Goal: Task Accomplishment & Management: Manage account settings

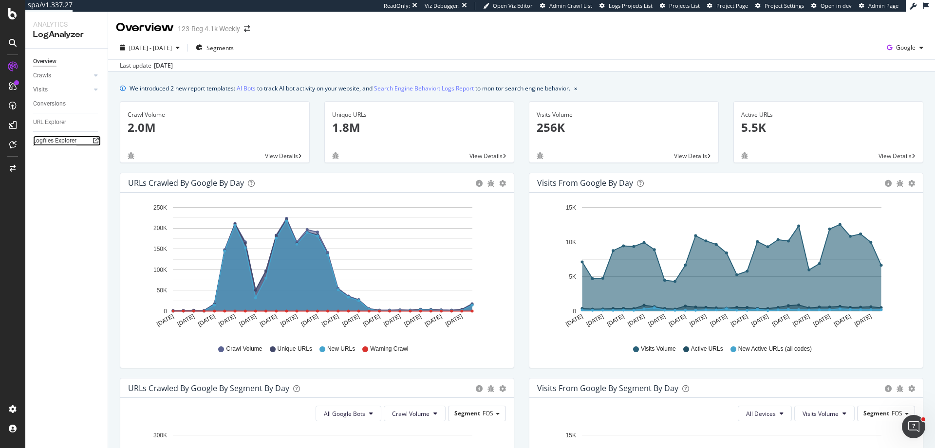
click at [44, 140] on div "Logfiles Explorer" at bounding box center [54, 141] width 43 height 10
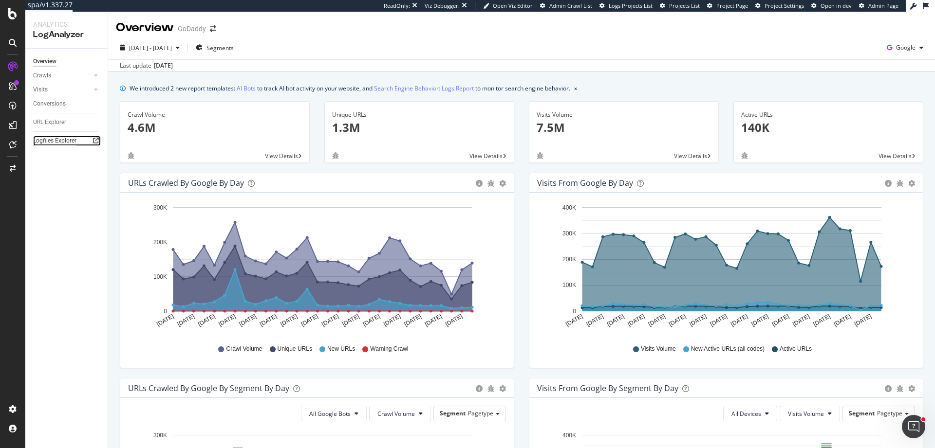
click at [51, 144] on div "Logfiles Explorer" at bounding box center [54, 141] width 43 height 10
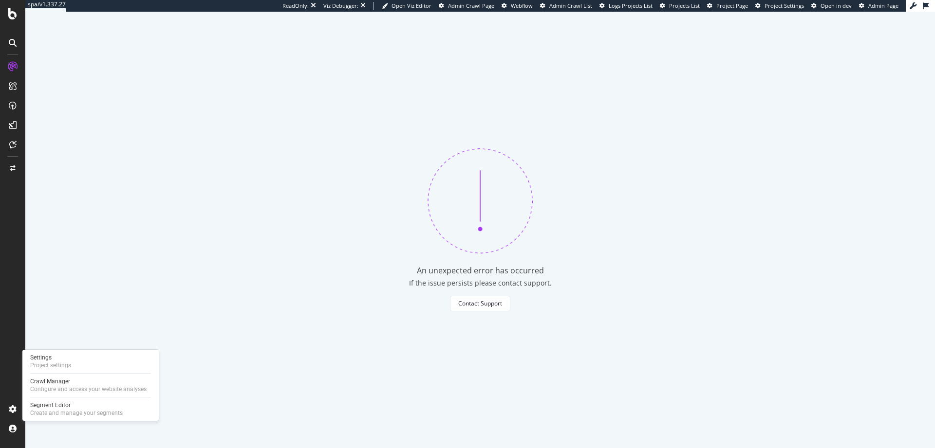
click at [81, 364] on div "Settings Project settings" at bounding box center [90, 362] width 129 height 18
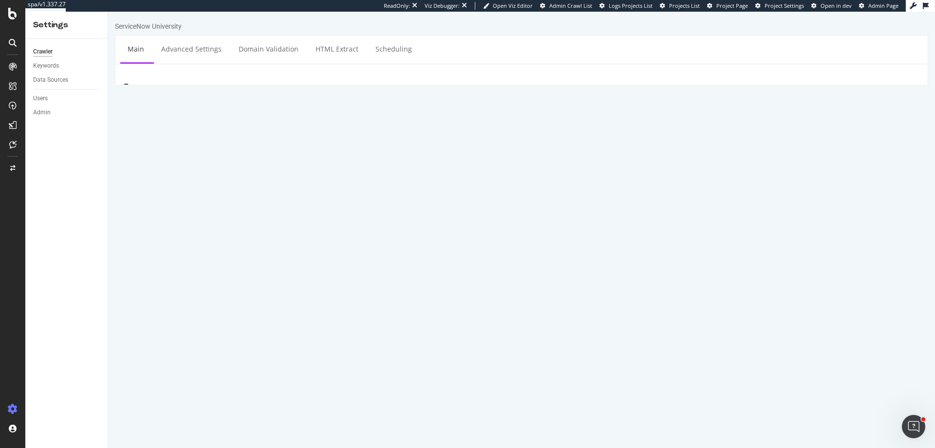
click at [478, 250] on textarea "https://learning.servicenow.com/sitemap.do?sitemapConfigId=cba752c747396d50a316…" at bounding box center [589, 240] width 662 height 32
drag, startPoint x: 478, startPoint y: 250, endPoint x: 268, endPoint y: 246, distance: 209.8
click at [268, 246] on textarea "https://learning.servicenow.com/sitemap.do?sitemapConfigId=cba752c747396d50a316…" at bounding box center [589, 240] width 662 height 32
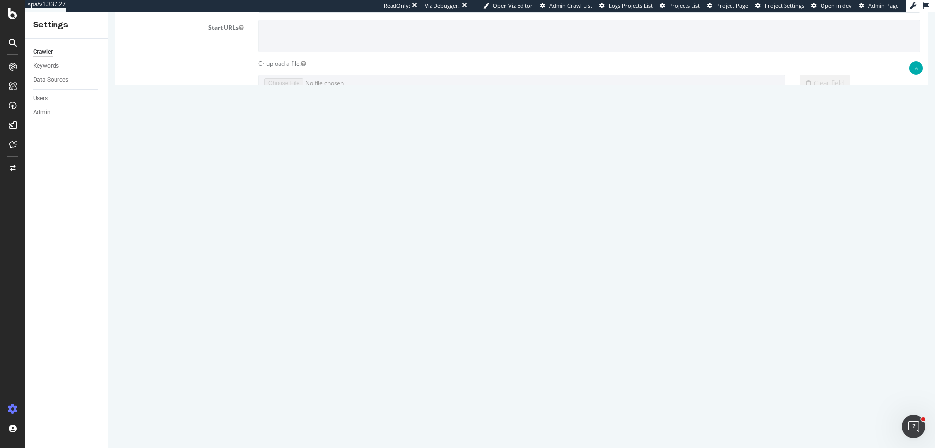
scroll to position [110, 0]
click at [547, 119] on textarea "https://learning.servicenow.com/sitemap.do?sitemapConfigId=cba752c747396d50a316…" at bounding box center [589, 131] width 662 height 32
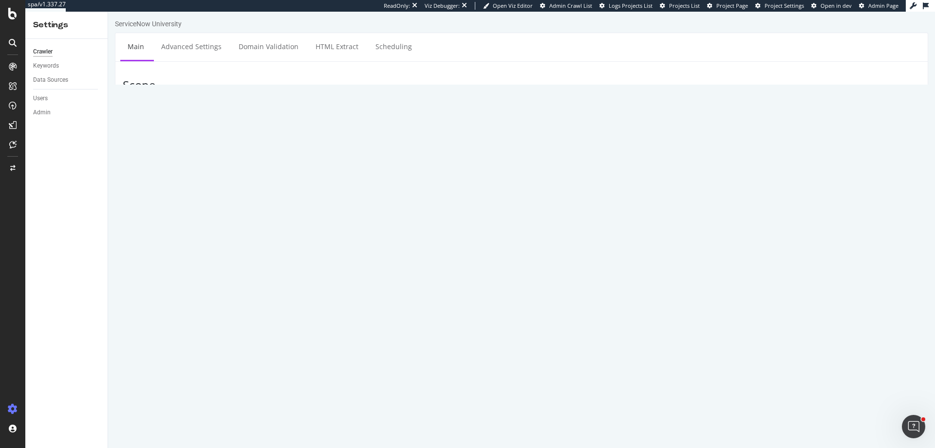
scroll to position [0, 0]
click at [204, 44] on link "Advanced Settings" at bounding box center [191, 49] width 75 height 27
click at [283, 52] on link "Domain Validation" at bounding box center [268, 49] width 74 height 27
click at [199, 49] on link "Advanced Settings" at bounding box center [191, 49] width 75 height 27
click at [134, 54] on link "Main" at bounding box center [135, 49] width 31 height 27
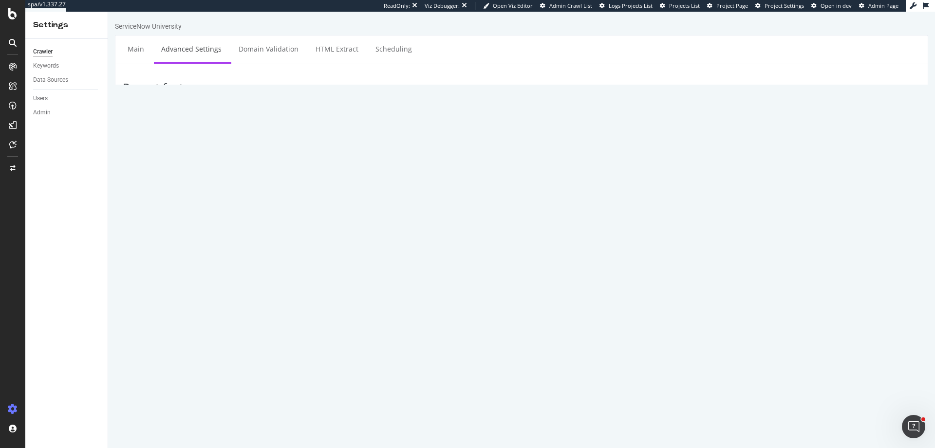
click at [527, 52] on ul "Main Advanced Settings Domain Validation HTML Extract Scheduling" at bounding box center [521, 49] width 813 height 29
click at [144, 51] on link "Main" at bounding box center [135, 49] width 31 height 27
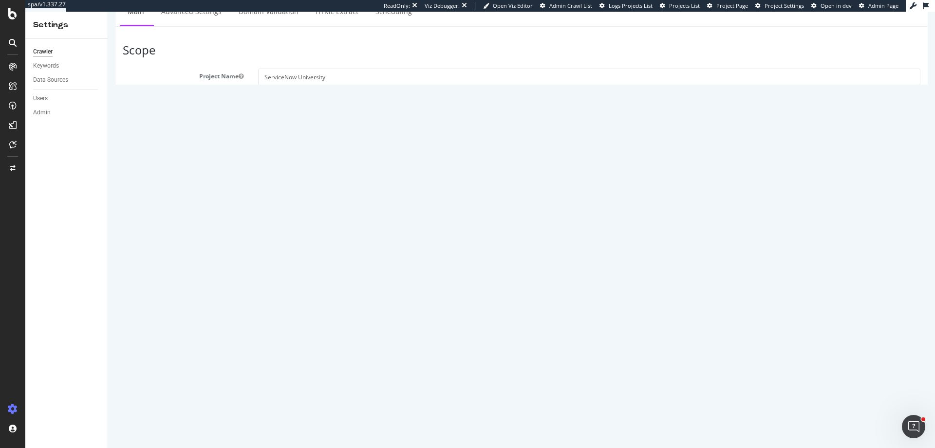
scroll to position [66, 0]
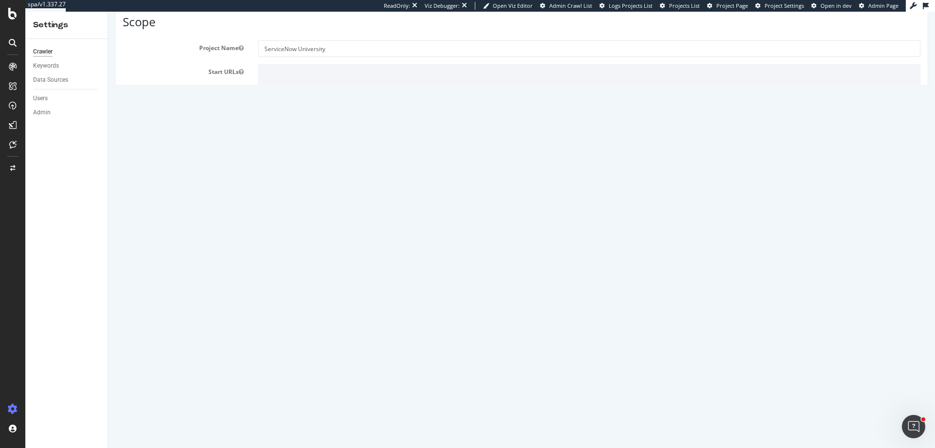
click at [291, 170] on textarea "https://learning.servicenow.com/sitemap.do?sitemapConfigId=cba752c747396d50a316…" at bounding box center [589, 175] width 662 height 32
drag, startPoint x: 561, startPoint y: 166, endPoint x: 251, endPoint y: 164, distance: 309.6
click at [251, 164] on div "https://learning.servicenow.com/sitemap.do?sitemapConfigId=cba752c747396d50a316…" at bounding box center [589, 175] width 677 height 32
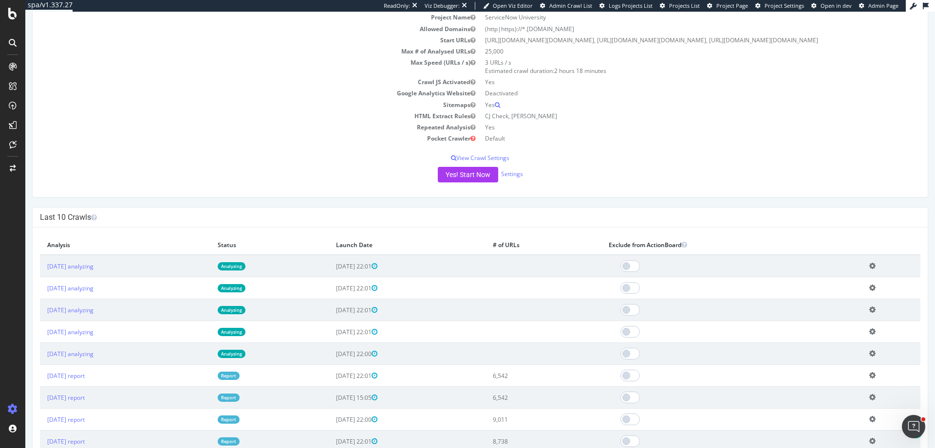
scroll to position [153, 0]
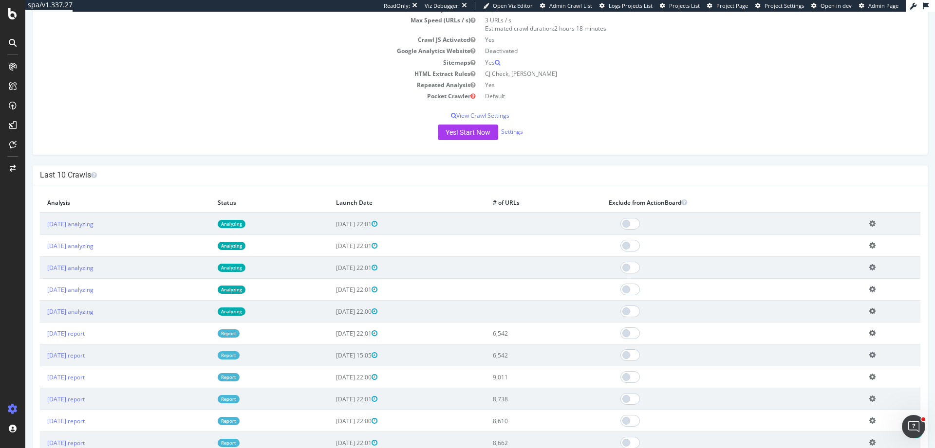
click at [873, 315] on icon at bounding box center [872, 311] width 6 height 7
click at [864, 346] on link "Delete analysis" at bounding box center [836, 339] width 78 height 13
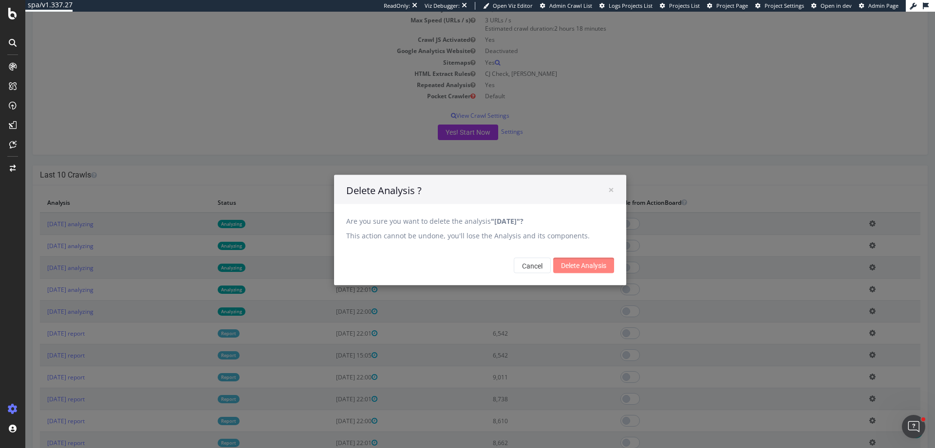
drag, startPoint x: 605, startPoint y: 266, endPoint x: 628, endPoint y: 271, distance: 24.4
click at [604, 266] on input "Delete Analysis" at bounding box center [583, 265] width 61 height 16
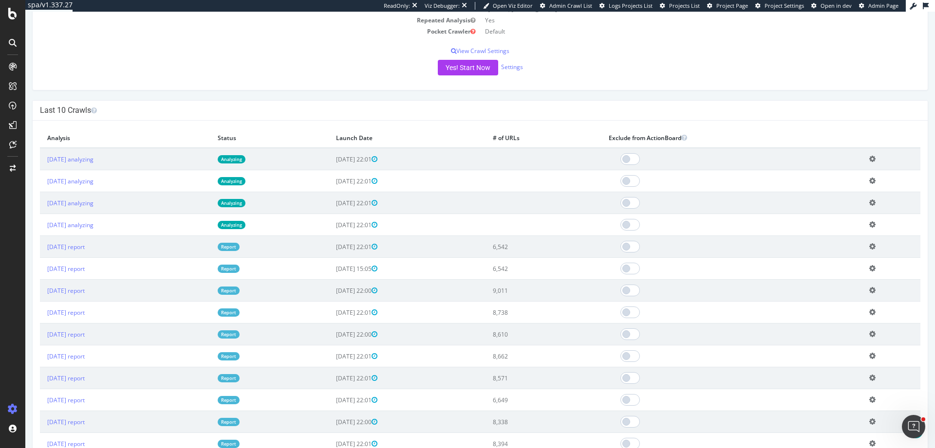
scroll to position [241, 0]
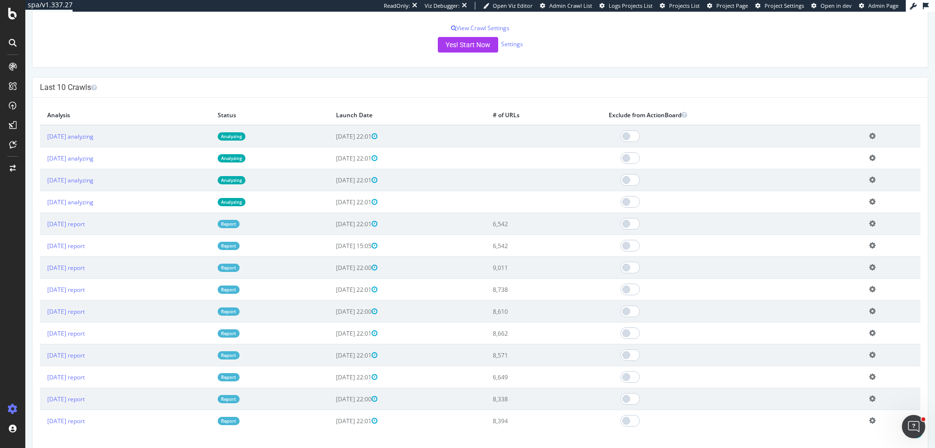
click at [872, 205] on icon at bounding box center [872, 201] width 6 height 7
click at [852, 237] on link "Delete analysis" at bounding box center [836, 229] width 78 height 13
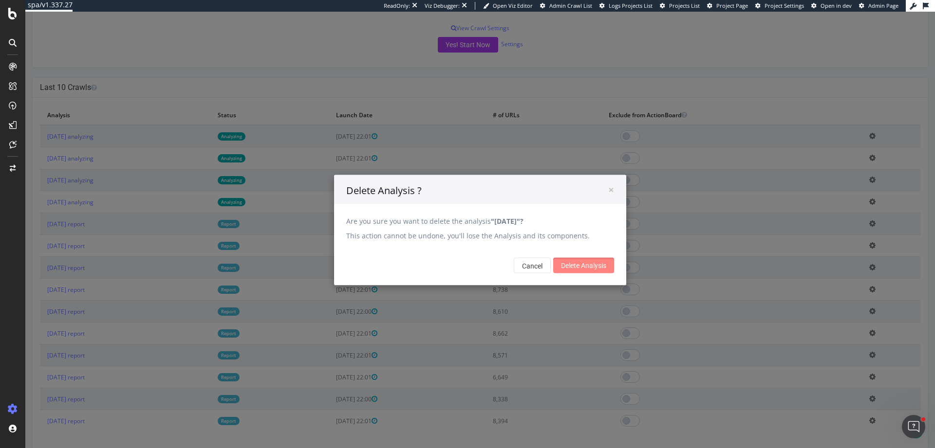
click at [578, 264] on input "Delete Analysis" at bounding box center [583, 265] width 61 height 16
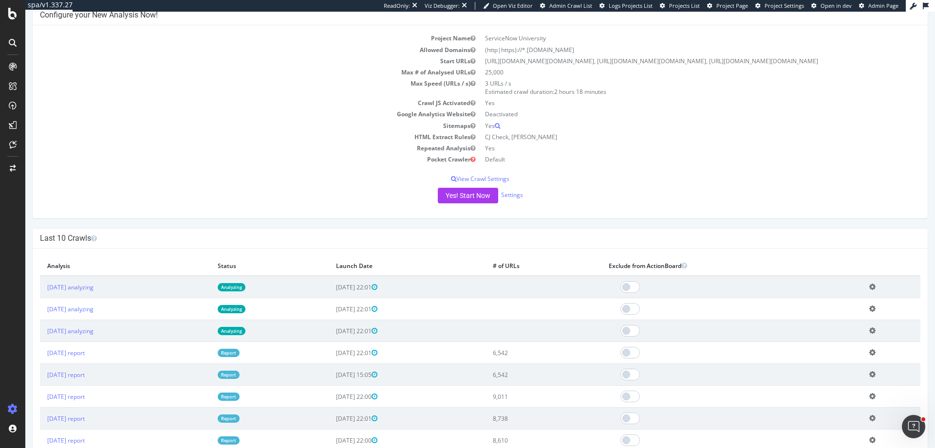
scroll to position [95, 0]
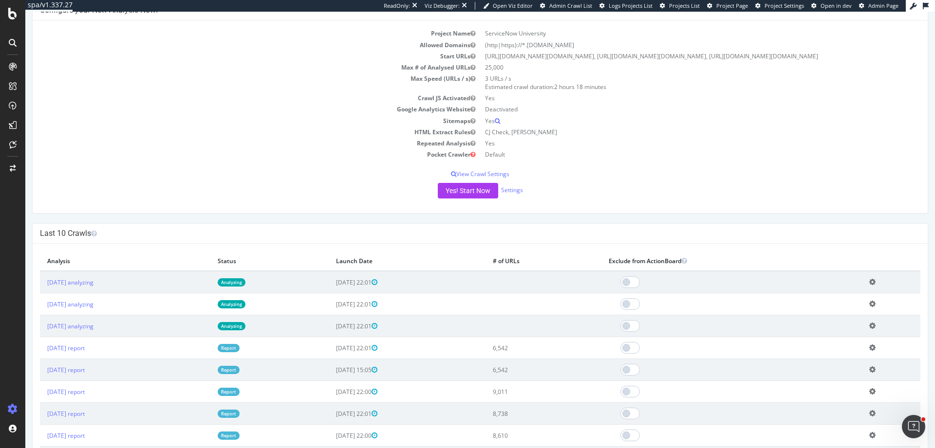
click at [869, 330] on icon at bounding box center [872, 325] width 6 height 7
click at [850, 361] on link "Delete analysis" at bounding box center [836, 354] width 78 height 13
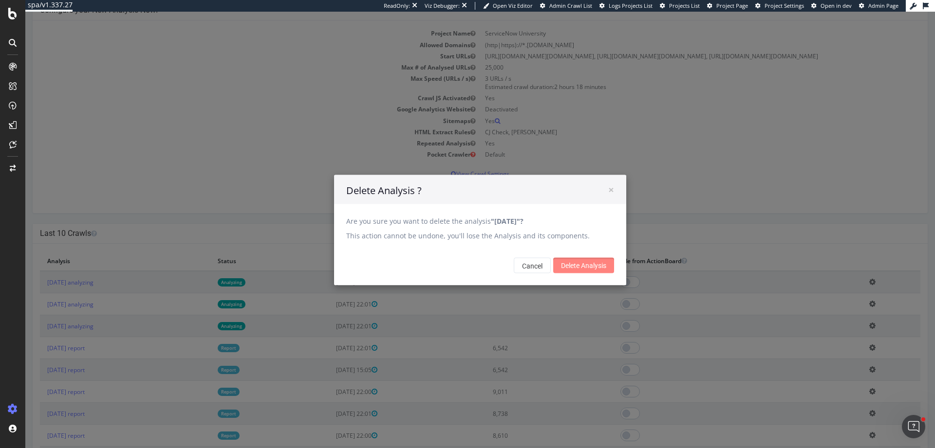
click at [573, 272] on input "Delete Analysis" at bounding box center [583, 265] width 61 height 16
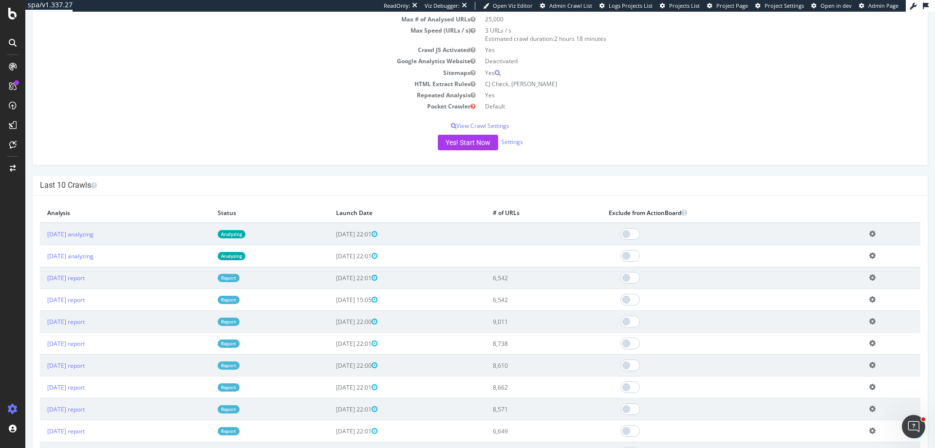
scroll to position [183, 0]
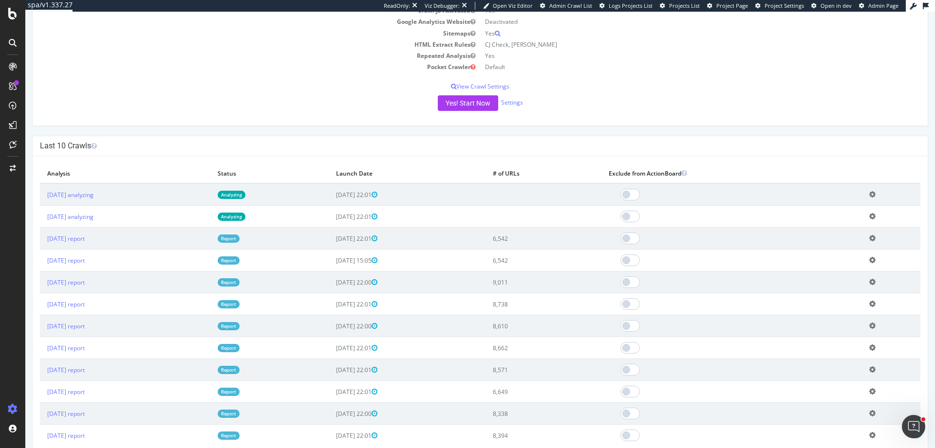
click at [872, 220] on icon at bounding box center [872, 216] width 6 height 7
click at [825, 251] on link "Delete analysis" at bounding box center [836, 244] width 78 height 13
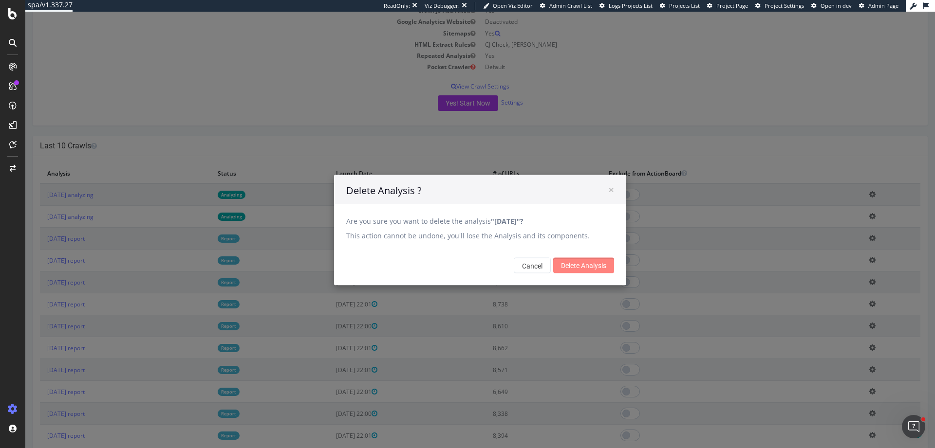
click at [599, 263] on input "Delete Analysis" at bounding box center [583, 265] width 61 height 16
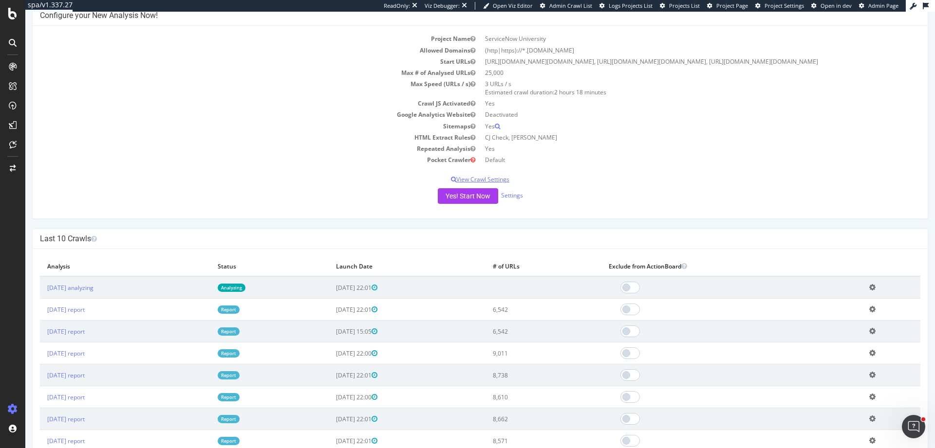
scroll to position [95, 0]
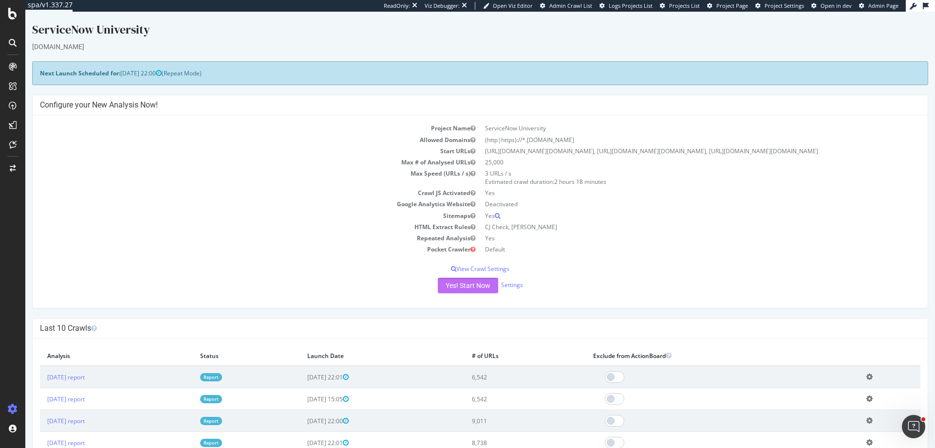
click at [478, 294] on button "Yes! Start Now" at bounding box center [468, 286] width 60 height 16
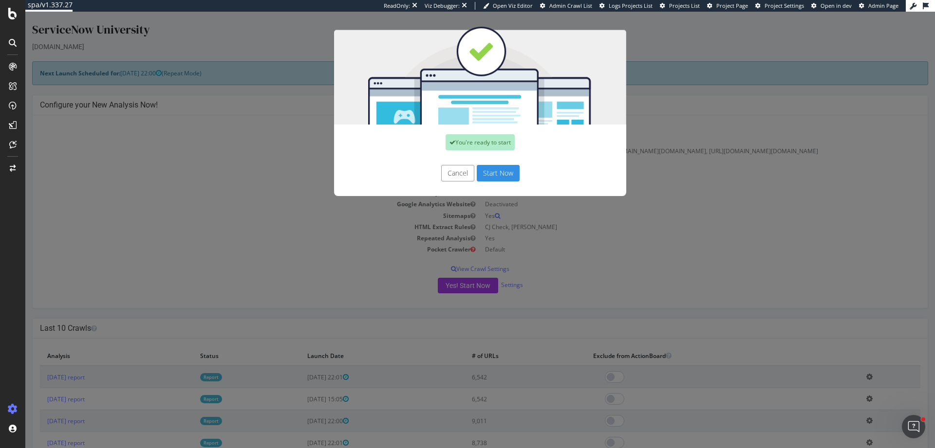
click at [496, 174] on button "Start Now" at bounding box center [498, 173] width 43 height 17
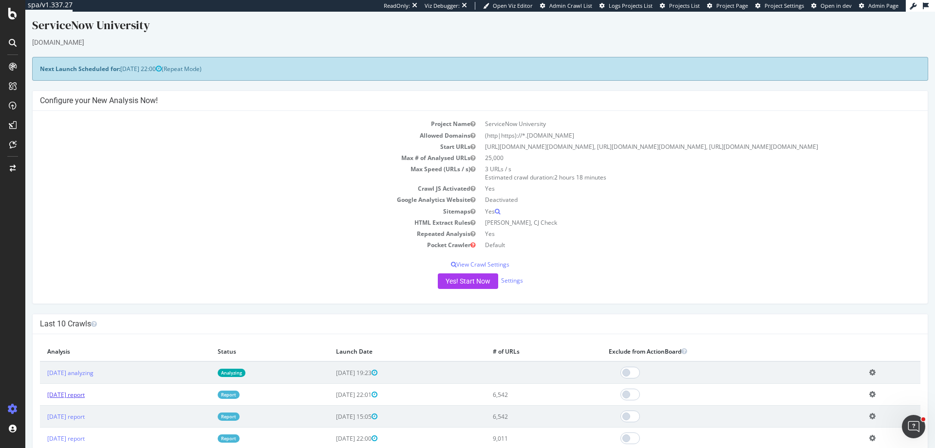
scroll to position [29, 0]
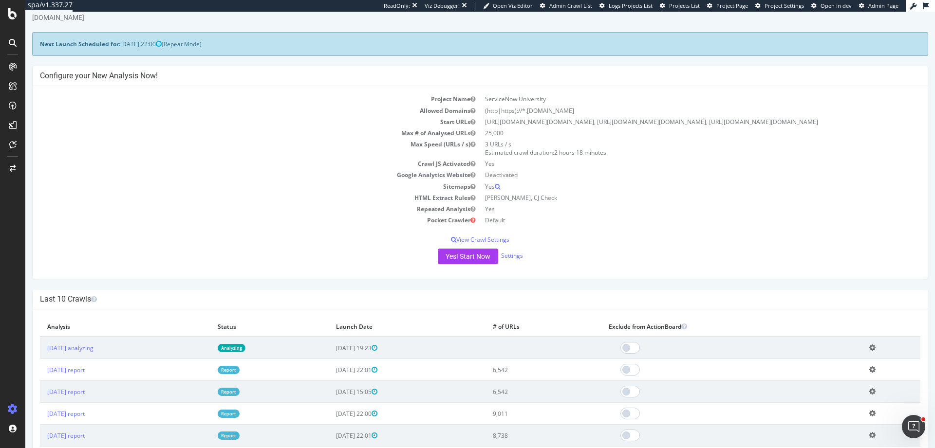
drag, startPoint x: 602, startPoint y: 113, endPoint x: 480, endPoint y: 113, distance: 121.2
click at [480, 113] on td "(http|https)://*.[DOMAIN_NAME]" at bounding box center [700, 110] width 440 height 11
copy td "(http|https)://*.[DOMAIN_NAME]"
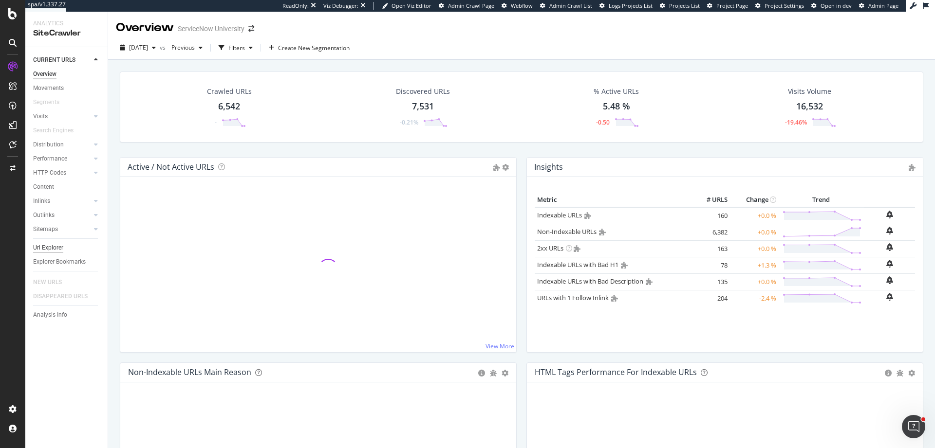
click at [35, 253] on div "Url Explorer" at bounding box center [48, 248] width 30 height 10
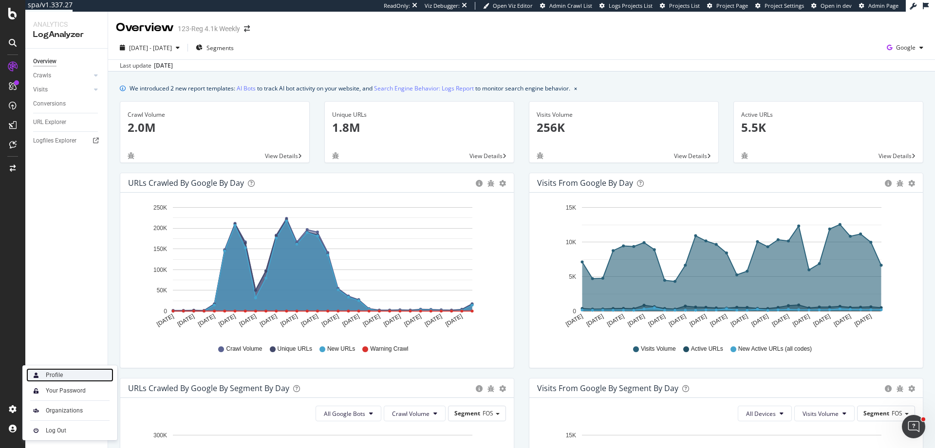
click at [42, 373] on div "Profile" at bounding box center [69, 375] width 87 height 14
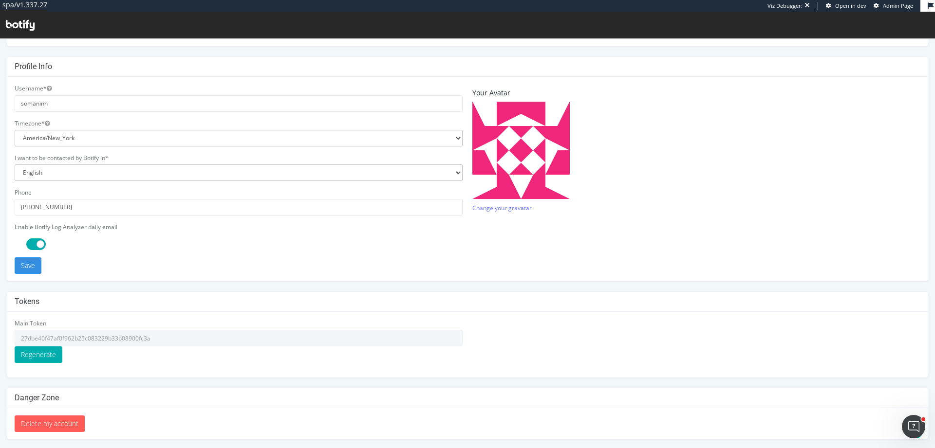
scroll to position [203, 0]
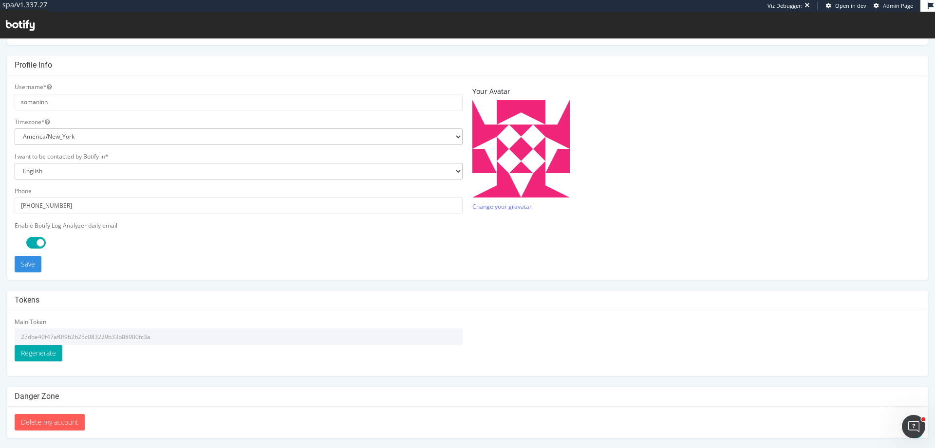
click at [89, 337] on input "27dbe40f47af0f962b25c083229b33b08900fc3a" at bounding box center [239, 337] width 448 height 17
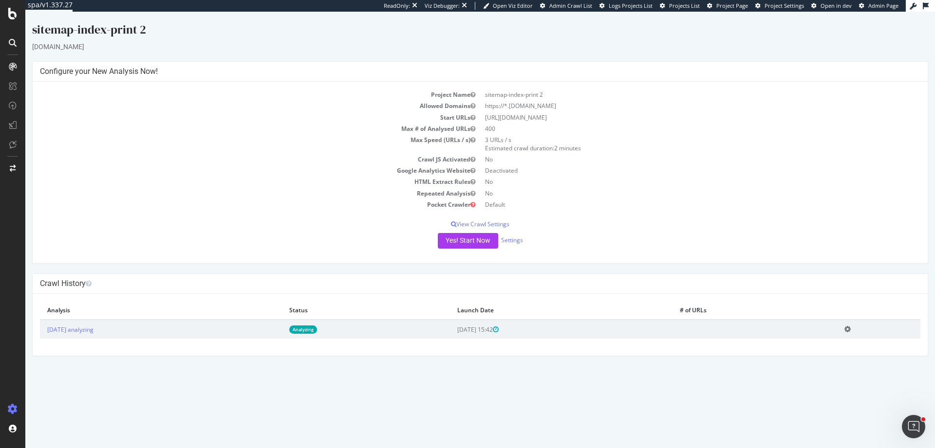
click at [491, 118] on td "[URL][DOMAIN_NAME]" at bounding box center [700, 117] width 440 height 11
drag, startPoint x: 491, startPoint y: 118, endPoint x: 639, endPoint y: 114, distance: 147.5
click at [639, 114] on td "[URL][DOMAIN_NAME]" at bounding box center [700, 117] width 440 height 11
click at [645, 114] on td "[URL][DOMAIN_NAME]" at bounding box center [700, 117] width 440 height 11
click at [515, 239] on link "Settings" at bounding box center [512, 240] width 22 height 8
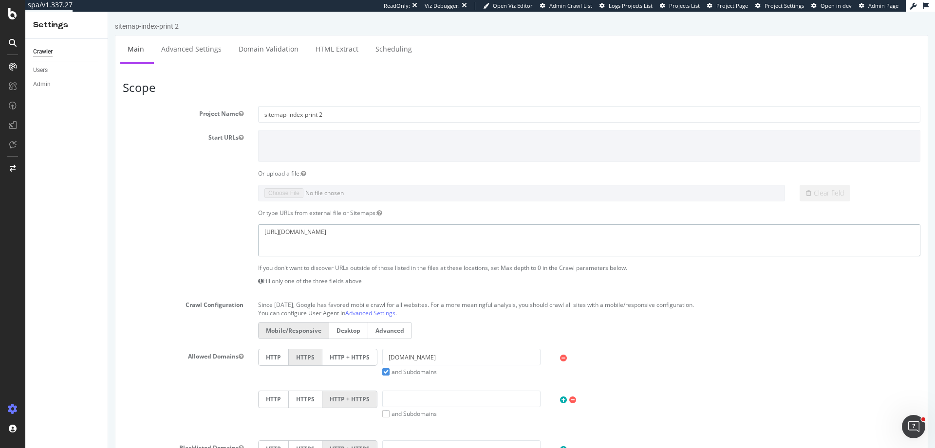
click at [434, 238] on textarea "[URL][DOMAIN_NAME]" at bounding box center [589, 240] width 662 height 32
click at [412, 364] on input "sitemap.staples.com" at bounding box center [461, 357] width 158 height 17
drag, startPoint x: 393, startPoint y: 234, endPoint x: 250, endPoint y: 223, distance: 144.0
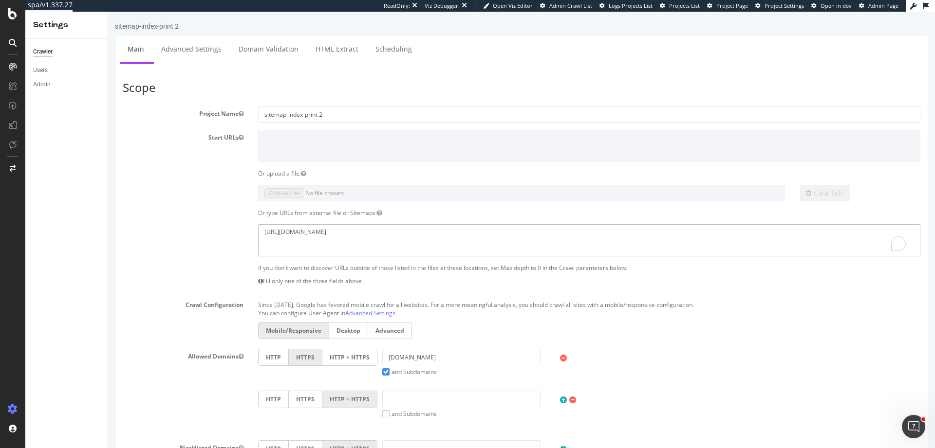
click at [250, 223] on section "Project Name sitemap-index-print 2 Start URLs Or upload a file: Clear field Or …" at bounding box center [521, 306] width 797 height 400
click at [397, 360] on input "sitemap.staples.com" at bounding box center [461, 357] width 158 height 17
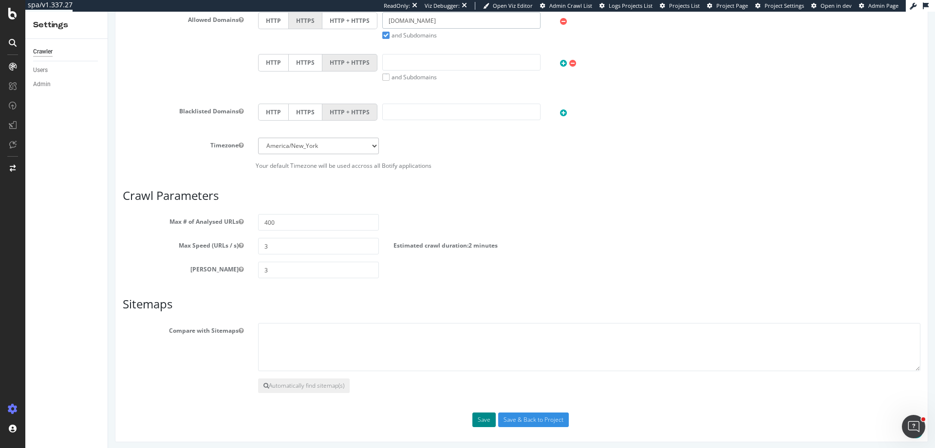
scroll to position [341, 0]
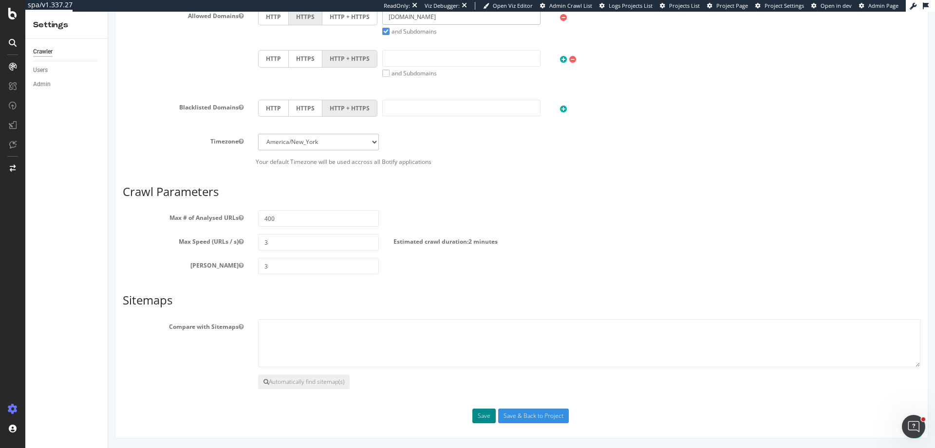
type input "[DOMAIN_NAME]"
click at [478, 416] on button "Save" at bounding box center [483, 416] width 23 height 15
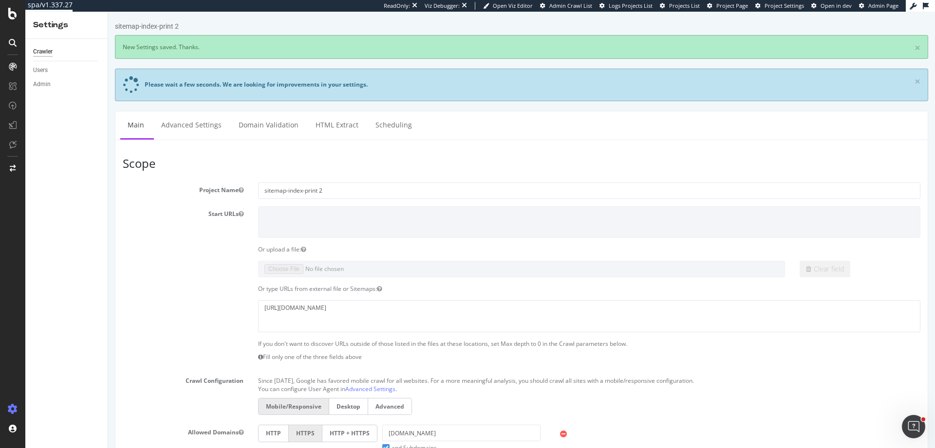
click at [605, 138] on ul "Main Advanced Settings Domain Validation HTML Extract Scheduling" at bounding box center [521, 125] width 813 height 29
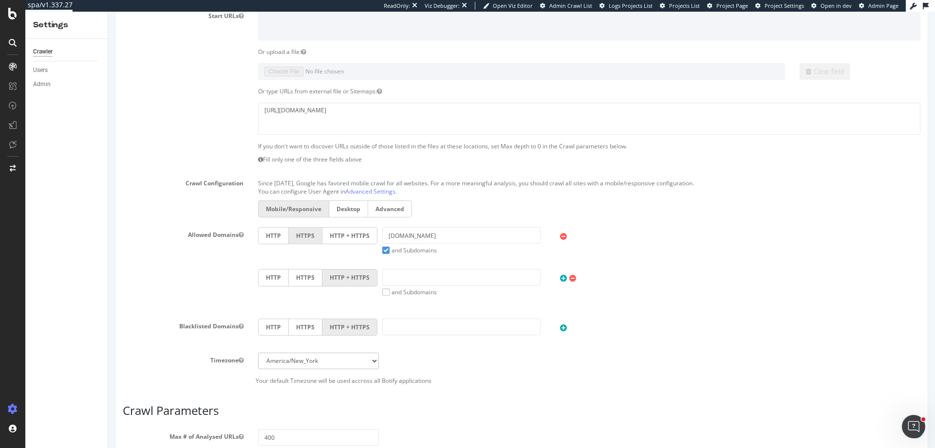
scroll to position [131, 0]
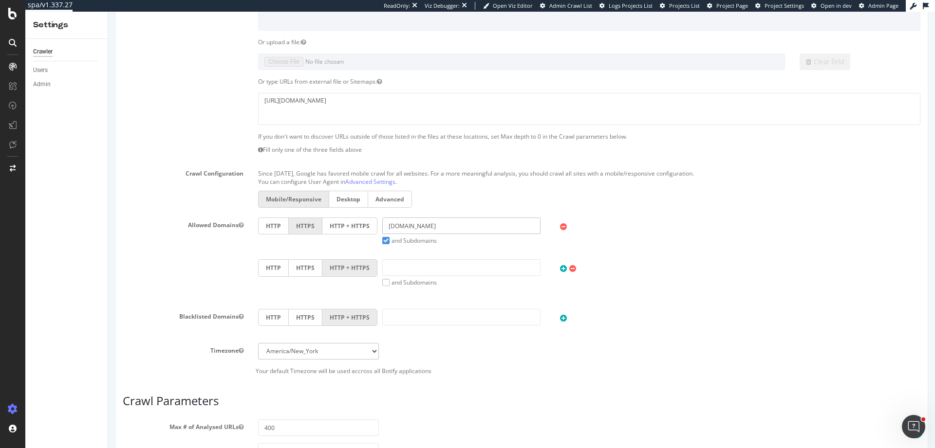
drag, startPoint x: 401, startPoint y: 226, endPoint x: 399, endPoint y: 202, distance: 23.5
click at [378, 224] on div "www.staples.com and Subdomains" at bounding box center [461, 231] width 168 height 27
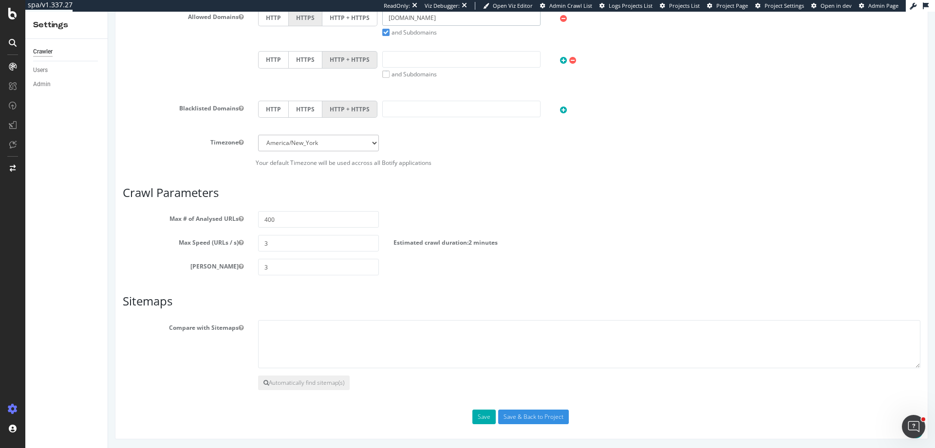
scroll to position [341, 0]
type input "staples.com"
click at [472, 417] on button "Save" at bounding box center [483, 416] width 23 height 15
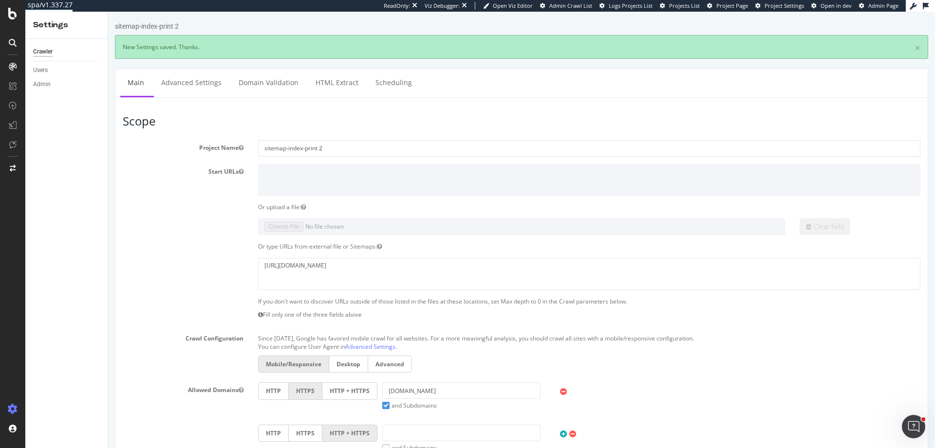
scroll to position [0, 0]
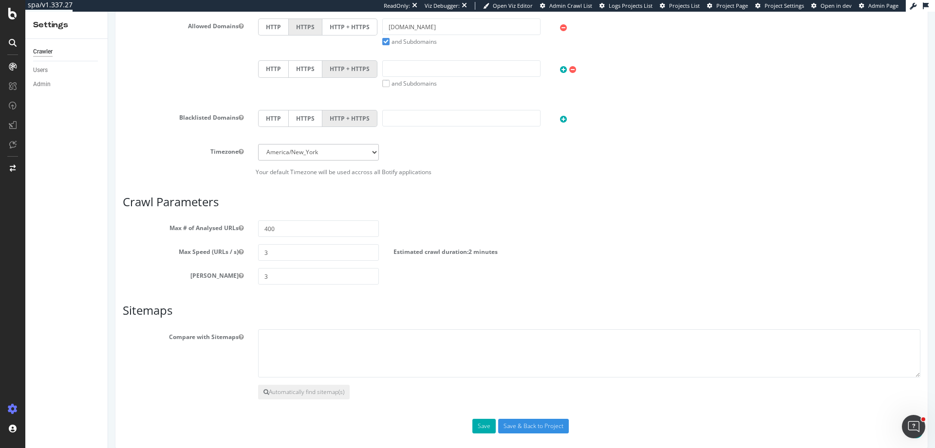
scroll to position [341, 0]
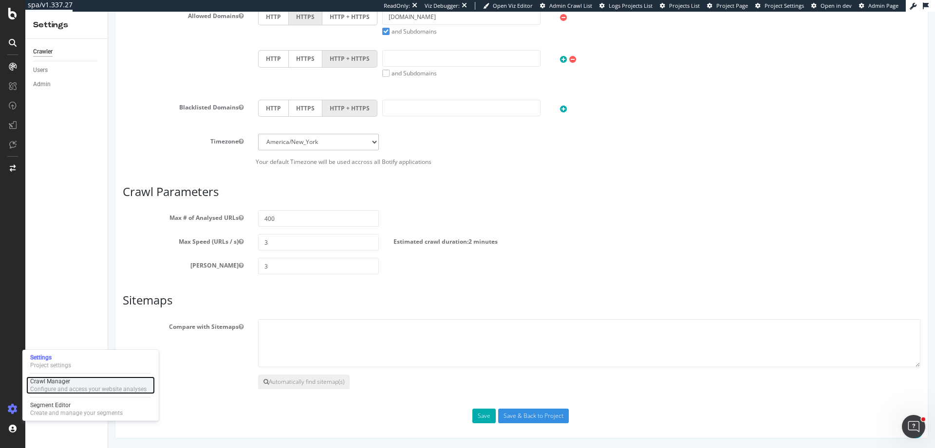
click at [85, 384] on div "Crawl Manager" at bounding box center [88, 382] width 116 height 8
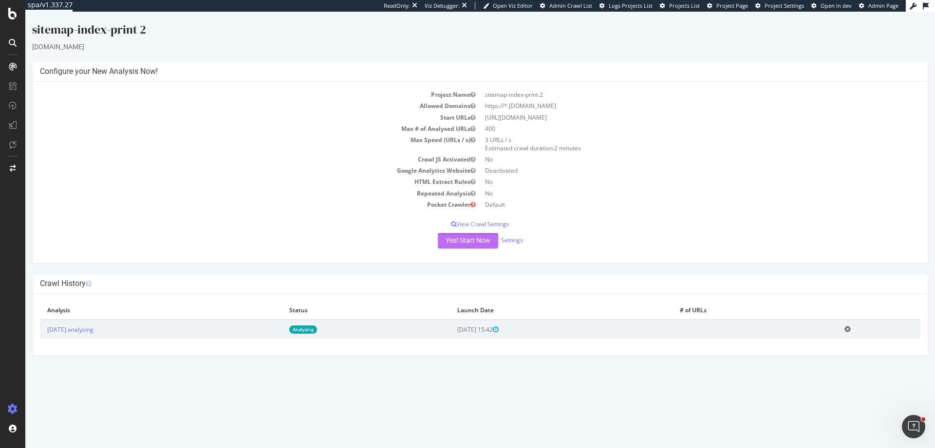
click at [476, 244] on button "Yes! Start Now" at bounding box center [468, 241] width 60 height 16
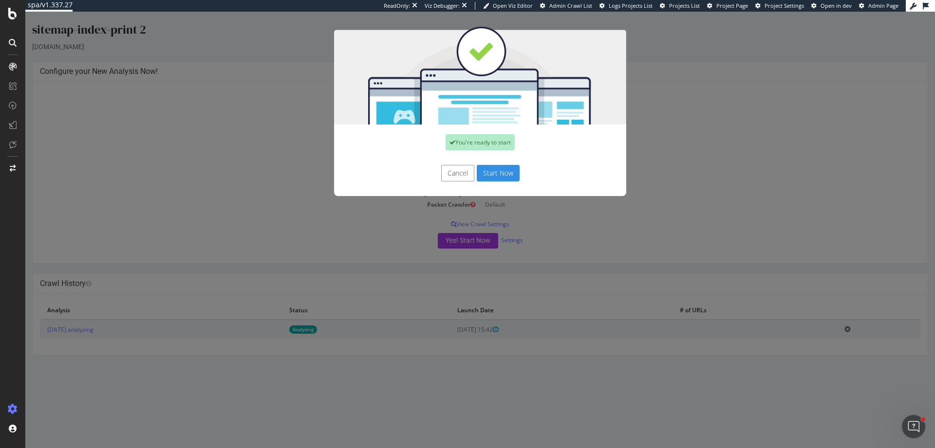
click at [507, 175] on button "Start Now" at bounding box center [498, 173] width 43 height 17
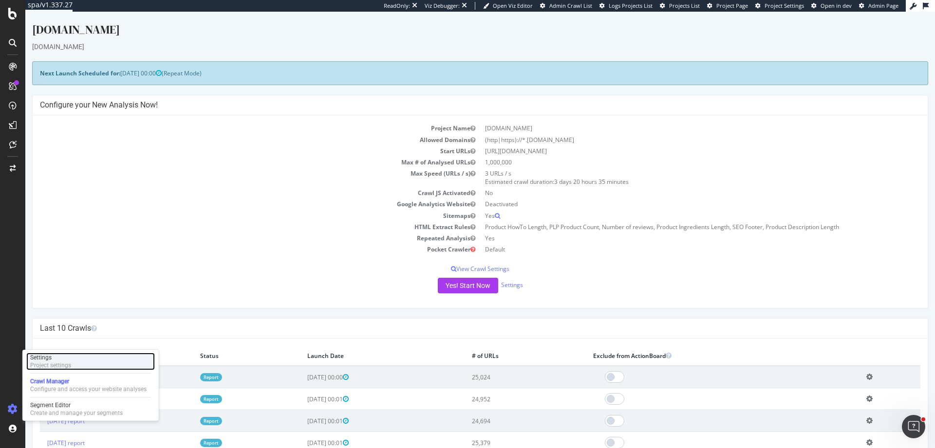
click at [64, 354] on div "Settings" at bounding box center [50, 358] width 41 height 8
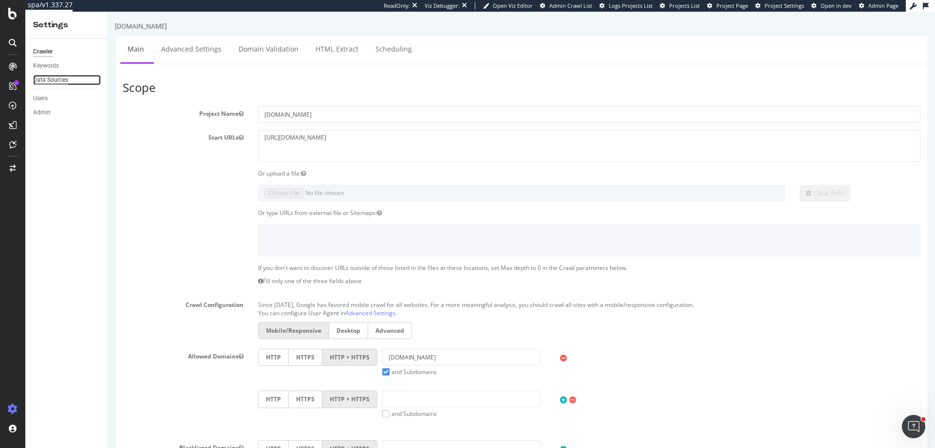
click at [58, 80] on div "Data Sources" at bounding box center [50, 80] width 35 height 10
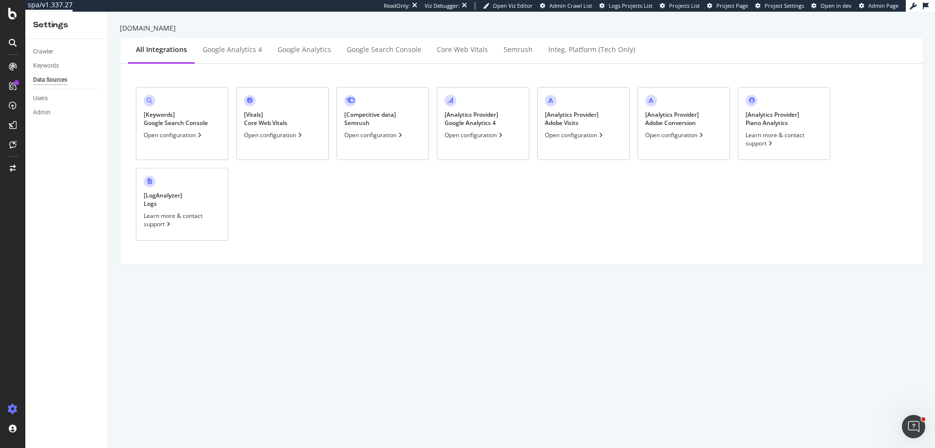
click at [501, 130] on div "[ Analytics Provider ] Google Analytics 4 Open configuration" at bounding box center [483, 123] width 92 height 73
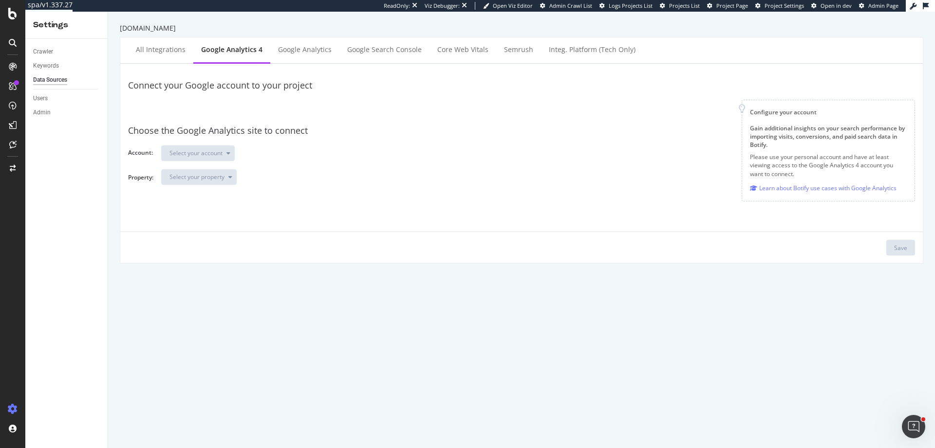
click at [175, 102] on div at bounding box center [435, 108] width 598 height 17
click at [226, 141] on div "Choose the Google Analytics site to connect Account: Select your account Proper…" at bounding box center [521, 155] width 787 height 76
click at [256, 112] on div at bounding box center [435, 108] width 598 height 17
click at [200, 107] on div at bounding box center [435, 108] width 598 height 17
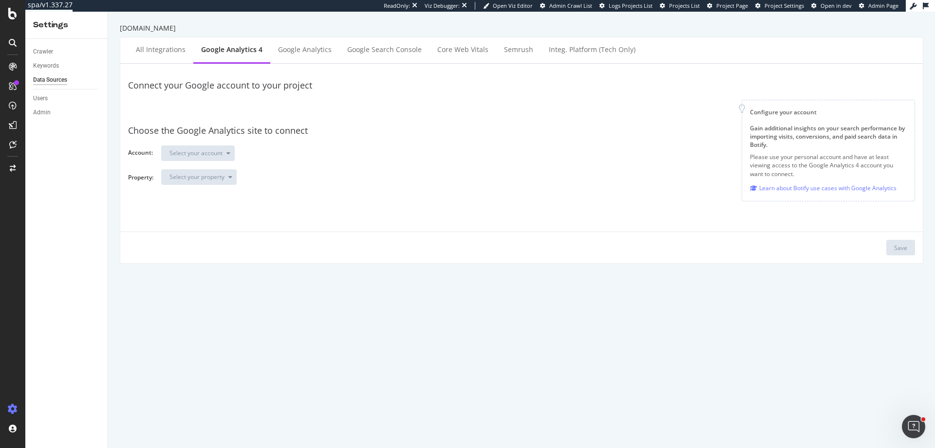
click at [621, 130] on div "Choose the Google Analytics site to connect" at bounding box center [521, 131] width 787 height 13
click at [295, 50] on div "Google Analytics" at bounding box center [305, 50] width 54 height 10
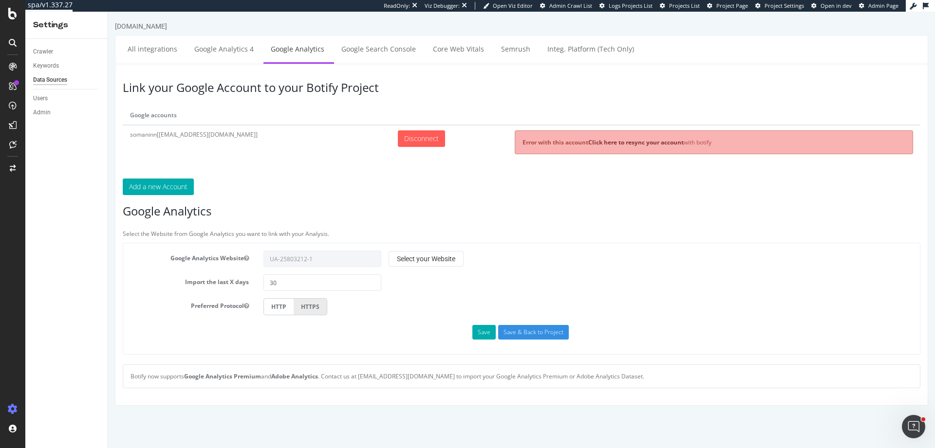
click at [404, 184] on p "Add a new Account" at bounding box center [521, 187] width 797 height 17
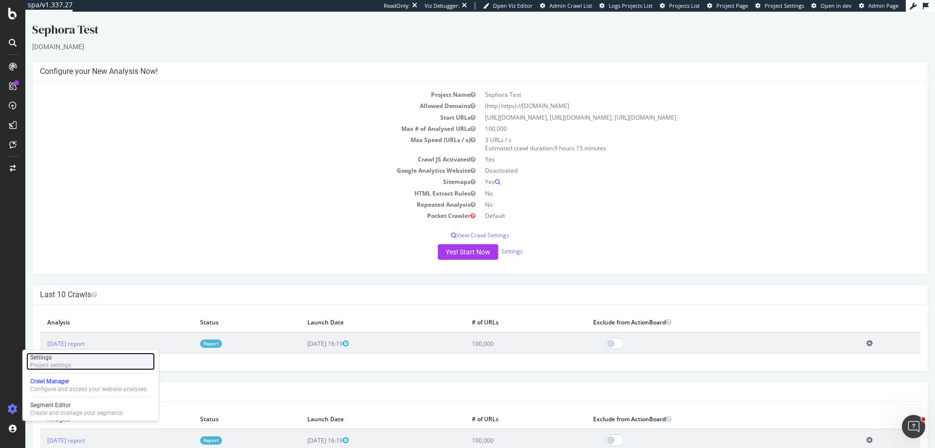
click at [57, 365] on div "Project settings" at bounding box center [50, 366] width 41 height 8
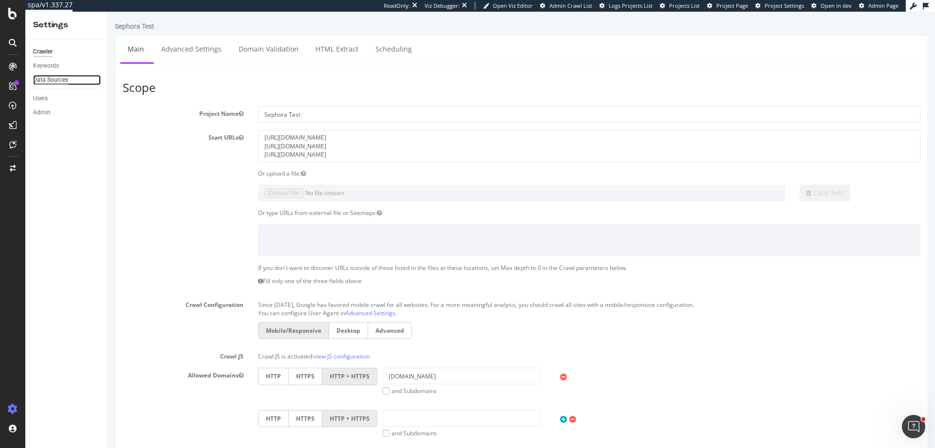
click at [59, 80] on div "Data Sources" at bounding box center [50, 80] width 35 height 10
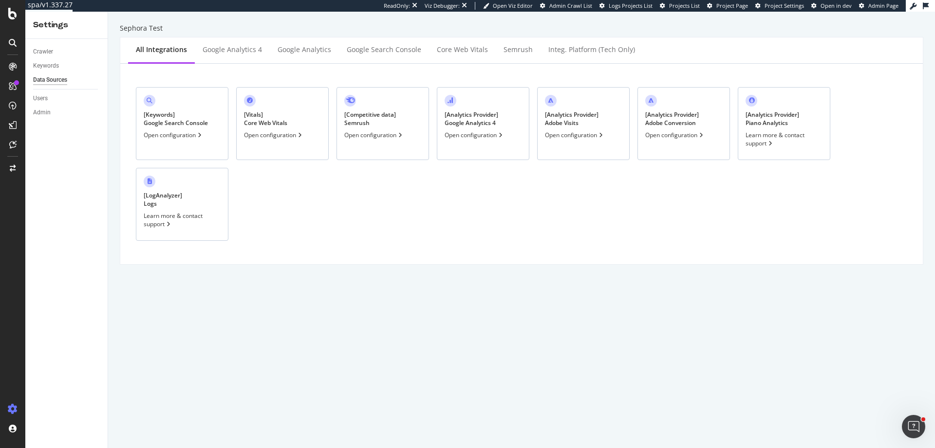
click at [474, 130] on div "[ Analytics Provider ] Google Analytics 4 Open configuration" at bounding box center [483, 123] width 92 height 73
